Goal: Entertainment & Leisure: Browse casually

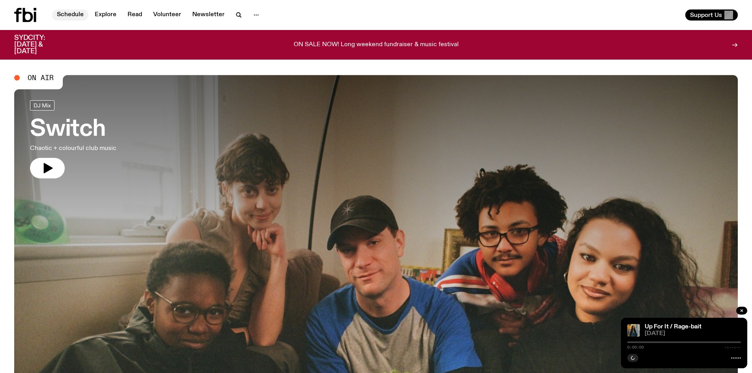
click at [76, 13] on link "Schedule" at bounding box center [70, 14] width 36 height 11
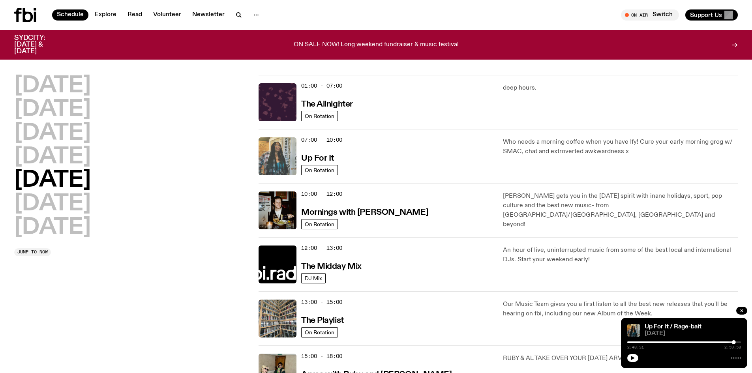
click at [268, 157] on img at bounding box center [278, 156] width 38 height 38
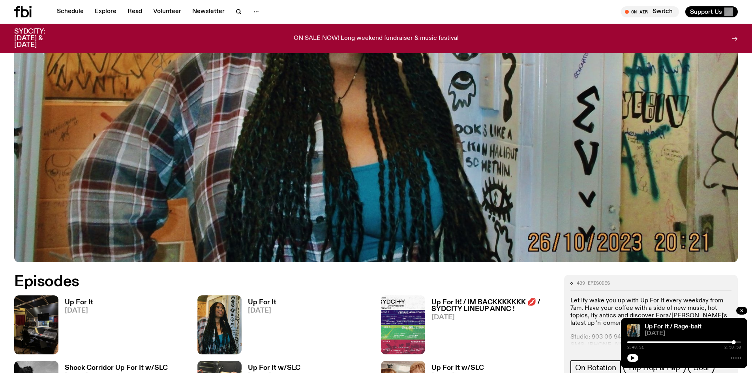
scroll to position [390, 0]
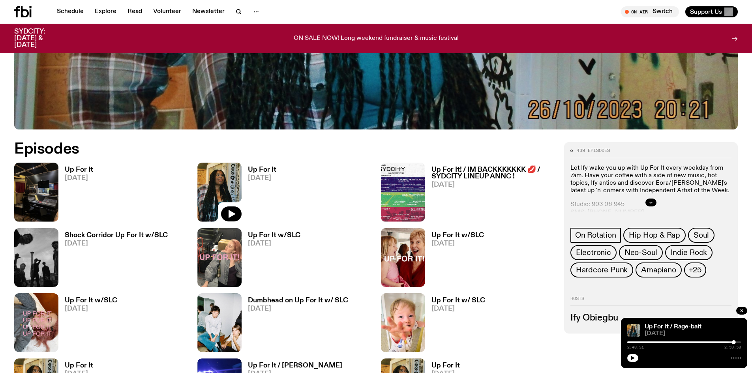
click at [208, 184] on img at bounding box center [219, 192] width 44 height 59
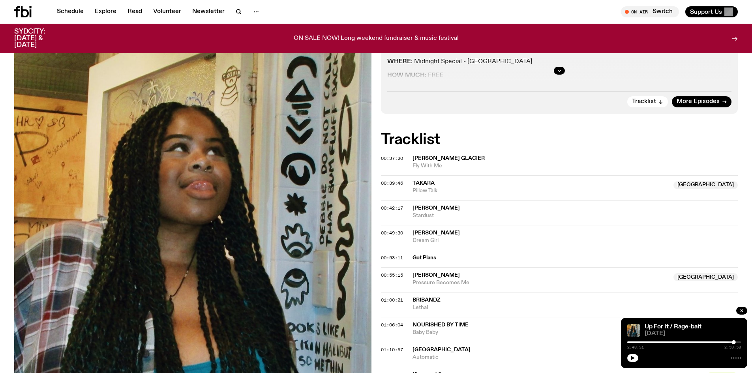
scroll to position [154, 0]
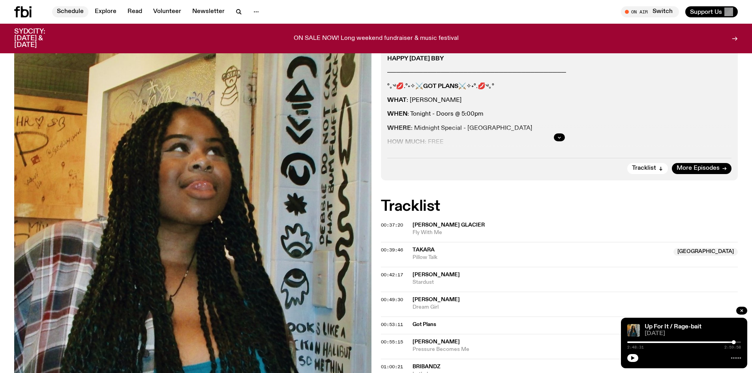
click at [72, 13] on link "Schedule" at bounding box center [70, 11] width 36 height 11
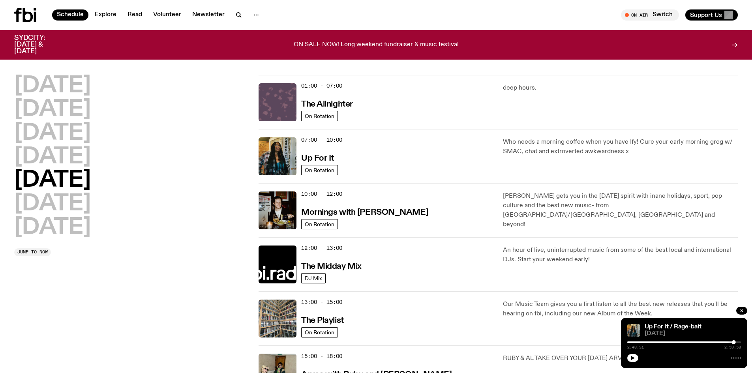
click at [273, 102] on img at bounding box center [278, 102] width 38 height 38
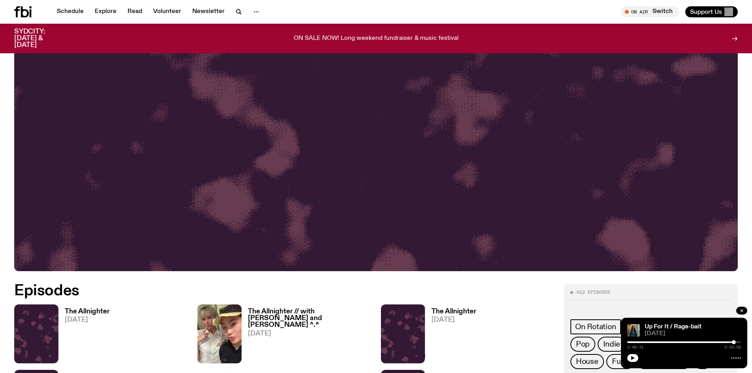
scroll to position [390, 0]
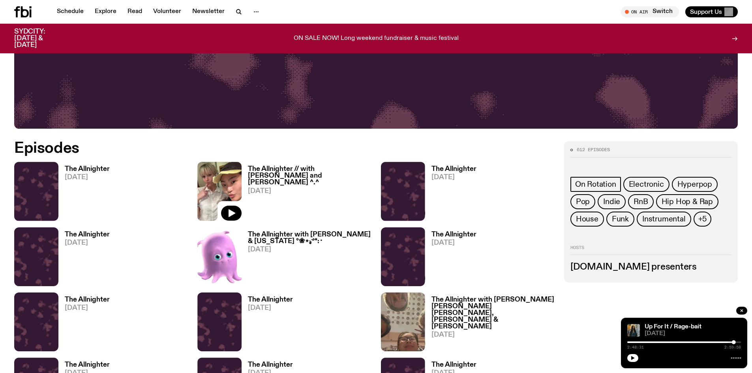
click at [221, 191] on img at bounding box center [219, 191] width 44 height 59
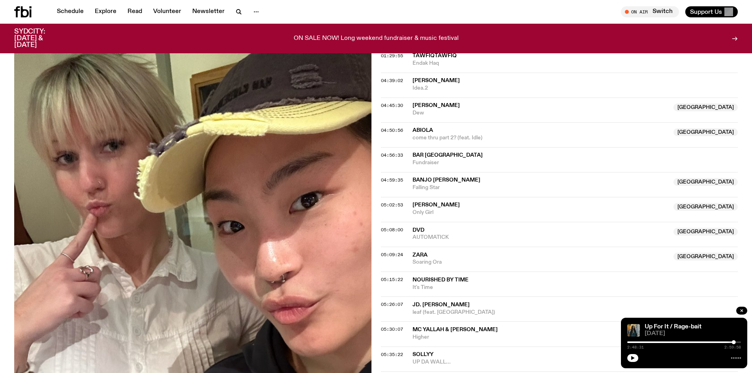
scroll to position [747, 0]
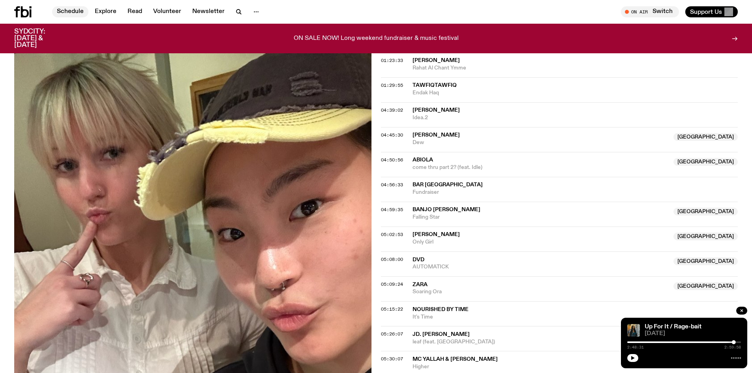
click at [81, 11] on link "Schedule" at bounding box center [70, 11] width 36 height 11
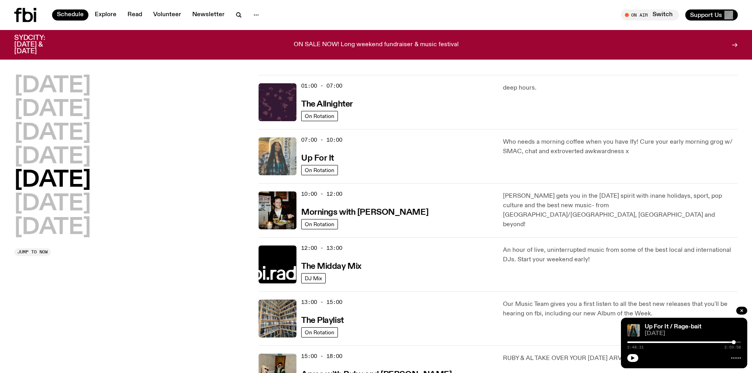
click at [264, 151] on img at bounding box center [278, 156] width 38 height 38
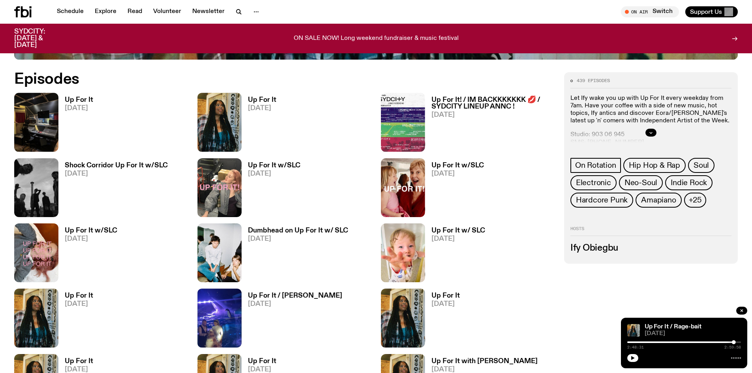
scroll to position [469, 0]
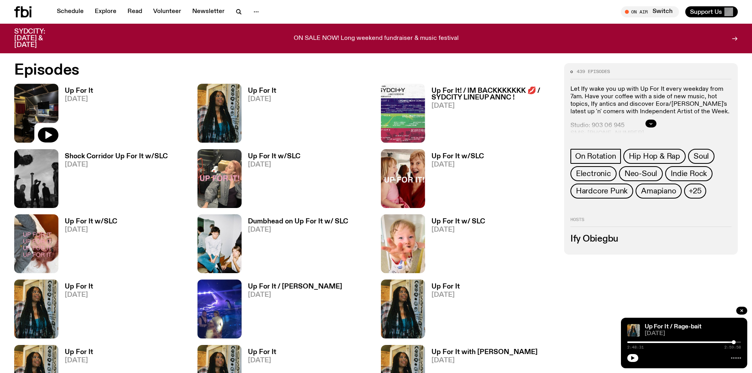
click at [29, 106] on img at bounding box center [36, 113] width 44 height 59
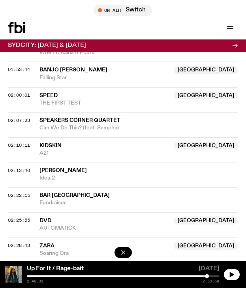
scroll to position [1227, 0]
